Goal: Task Accomplishment & Management: Use online tool/utility

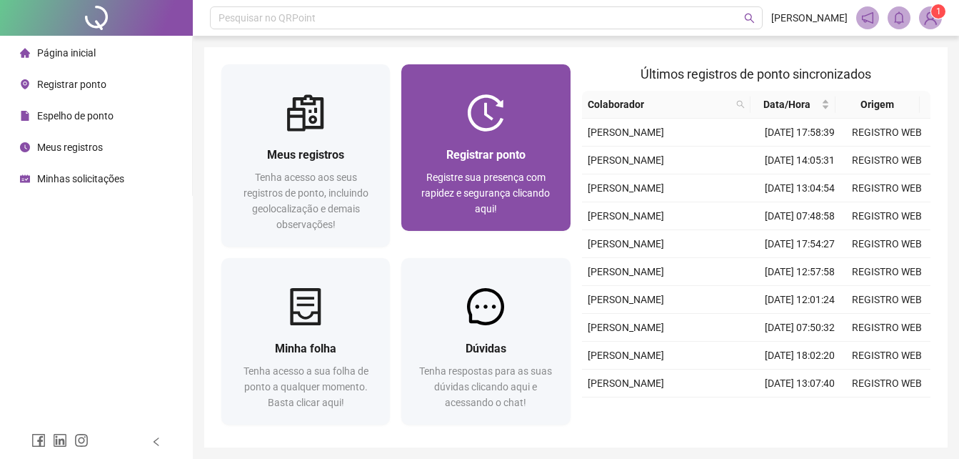
click at [449, 152] on span "Registrar ponto" at bounding box center [485, 155] width 79 height 14
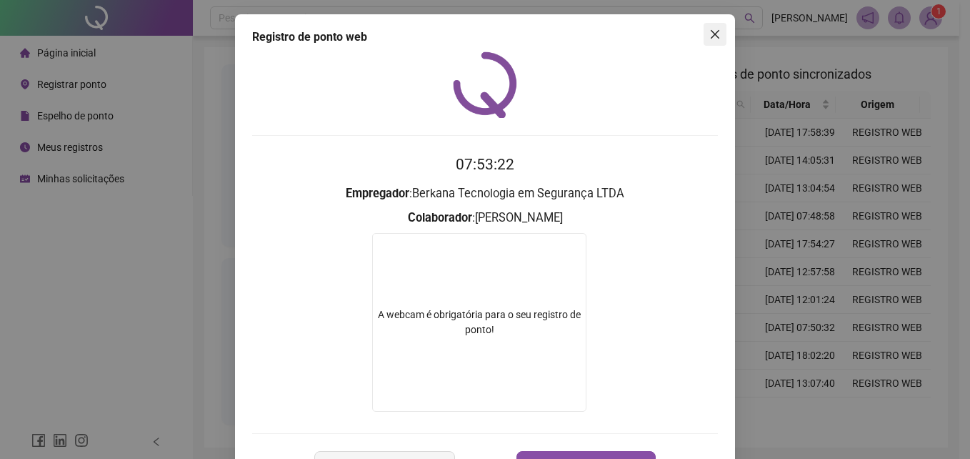
click at [709, 36] on icon "close" at bounding box center [714, 34] width 11 height 11
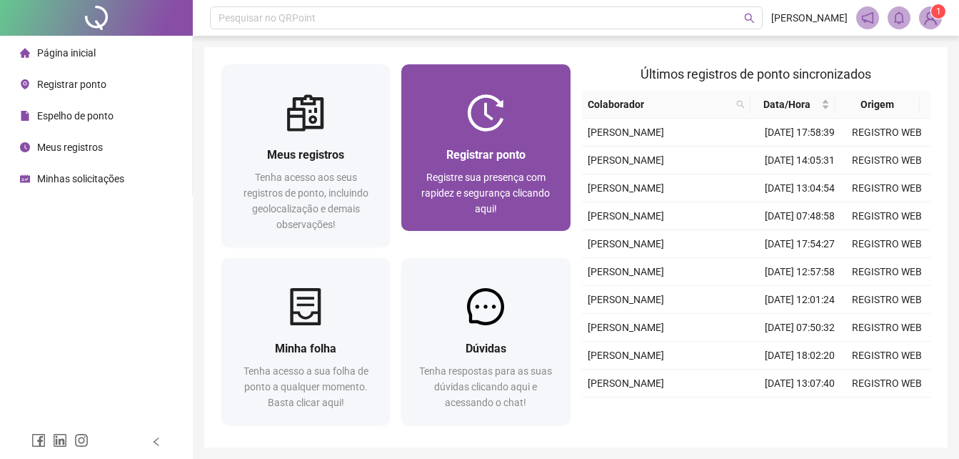
click at [539, 177] on span "Registre sua presença com rapidez e segurança clicando aqui!" at bounding box center [485, 192] width 129 height 43
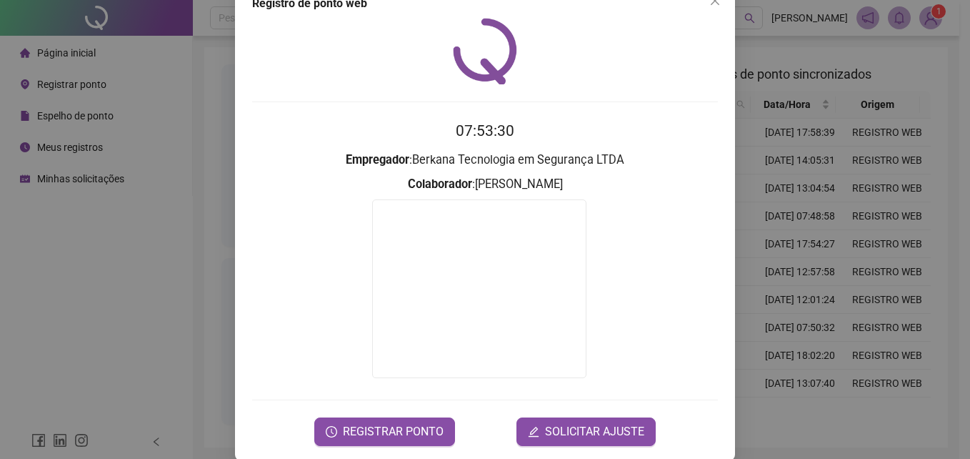
scroll to position [52, 0]
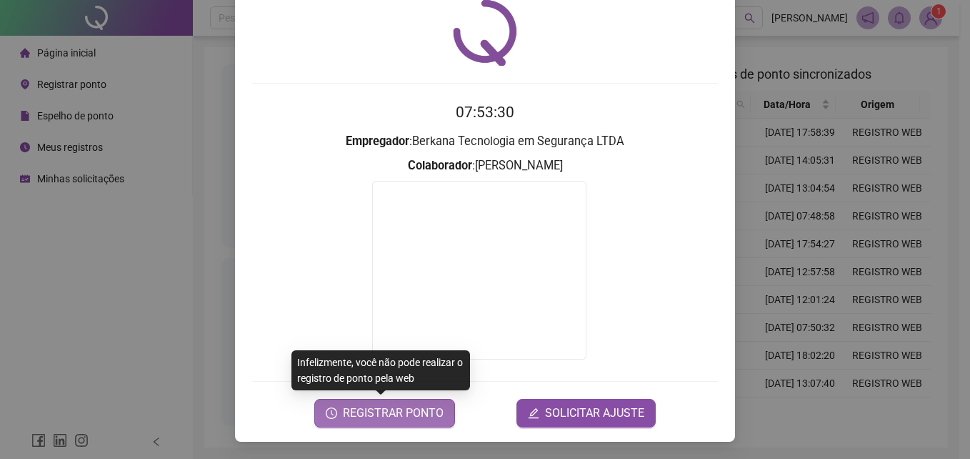
click at [393, 404] on span "REGISTRAR PONTO" at bounding box center [393, 412] width 101 height 17
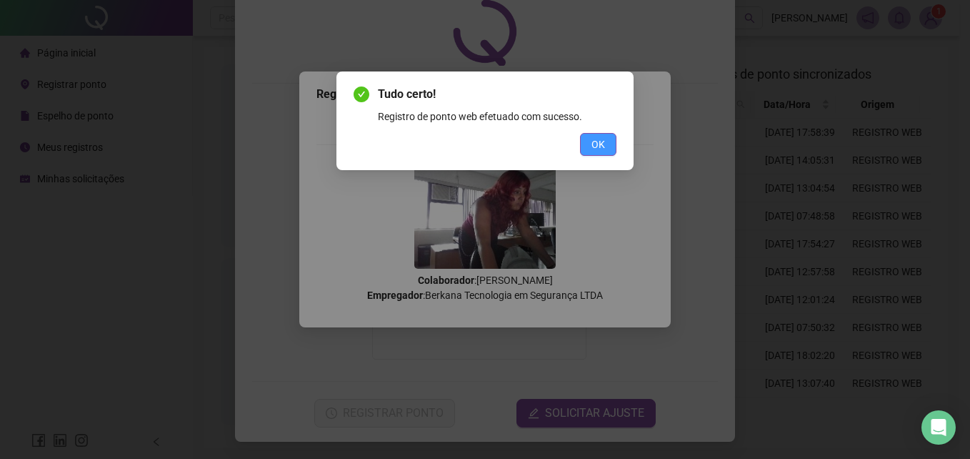
click at [607, 146] on button "OK" at bounding box center [598, 144] width 36 height 23
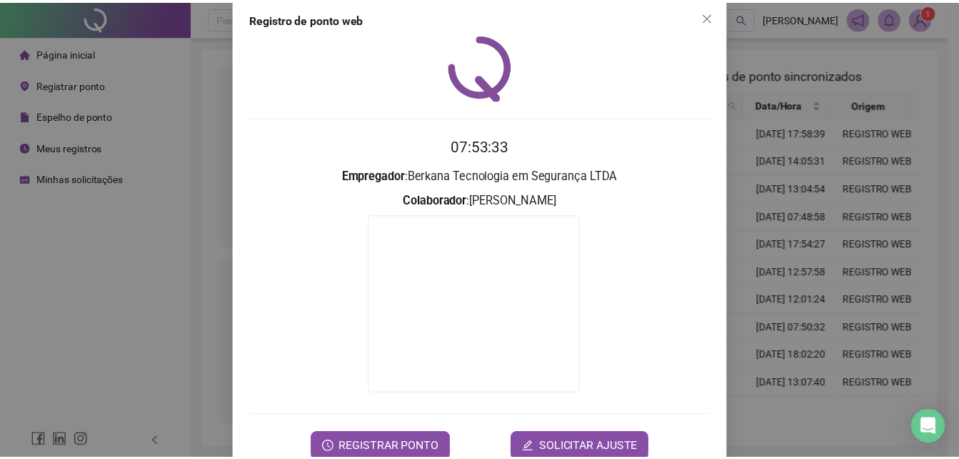
scroll to position [0, 0]
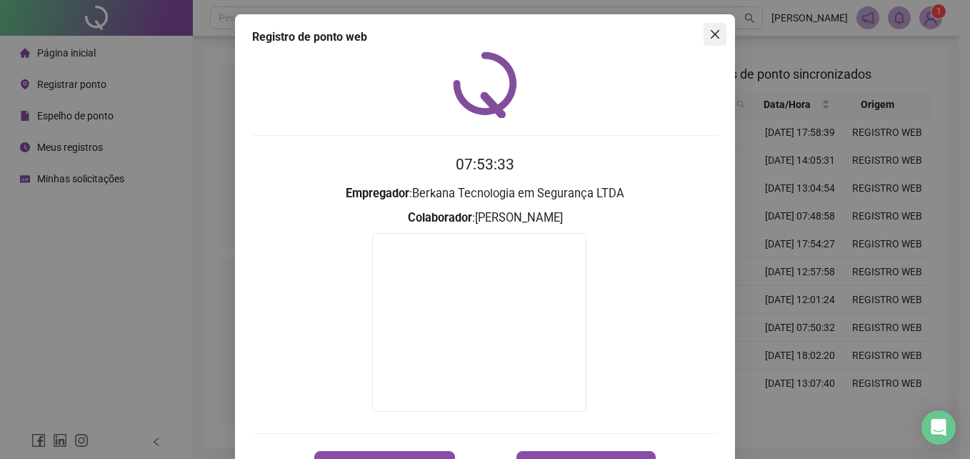
click at [709, 31] on icon "close" at bounding box center [714, 34] width 11 height 11
